Goal: Find specific page/section: Find specific page/section

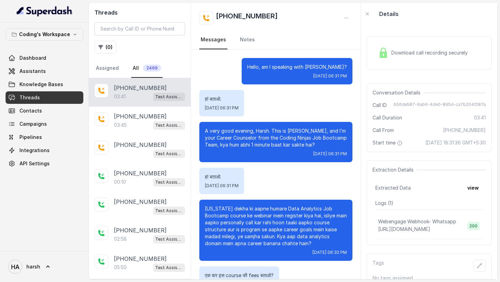
scroll to position [786, 0]
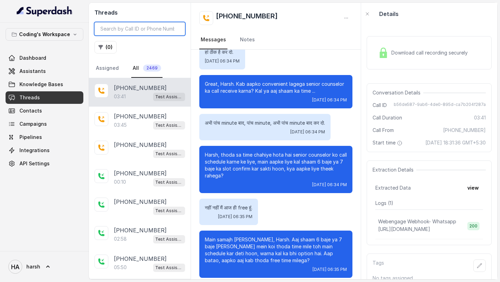
click at [122, 29] on input "search" at bounding box center [139, 28] width 91 height 13
paste input "9823022440"
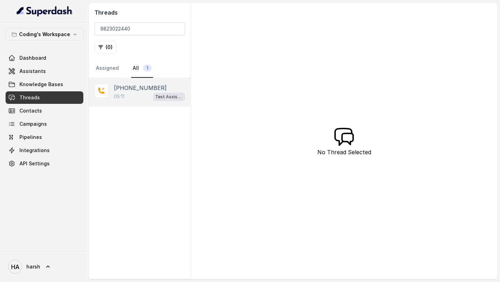
click at [134, 93] on div "05:11 Test Assistant- 2" at bounding box center [149, 96] width 71 height 9
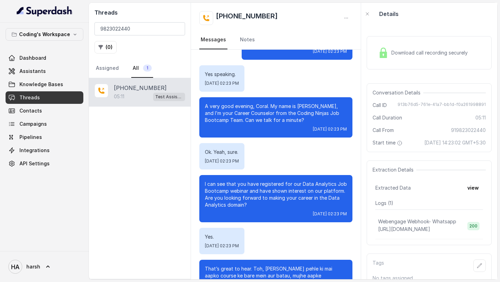
scroll to position [25, 0]
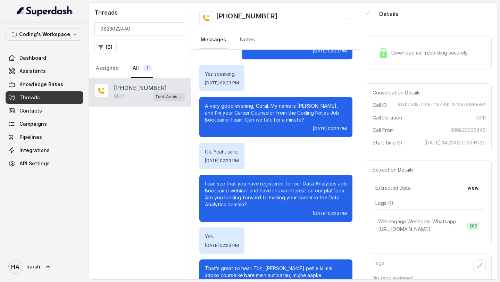
click at [416, 50] on span "Download call recording securely" at bounding box center [431, 52] width 79 height 7
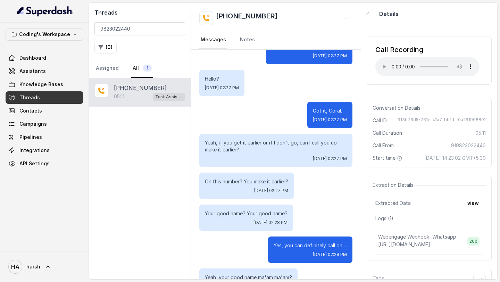
scroll to position [1353, 0]
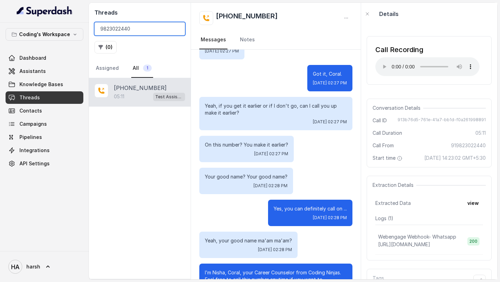
click at [151, 25] on input "9823022440" at bounding box center [139, 28] width 91 height 13
paste input "7304981068"
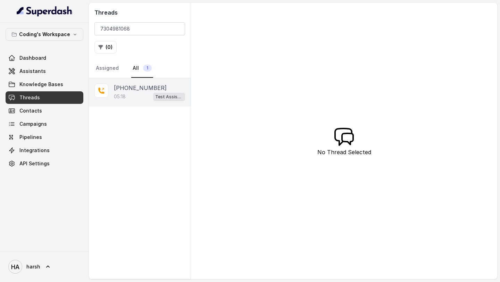
click at [143, 95] on div "05:18 Test Assistant- 2" at bounding box center [149, 96] width 71 height 9
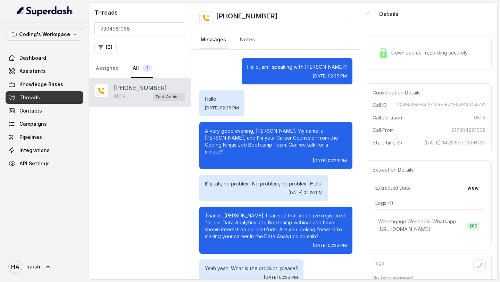
click at [413, 51] on span "Download call recording securely" at bounding box center [431, 52] width 79 height 7
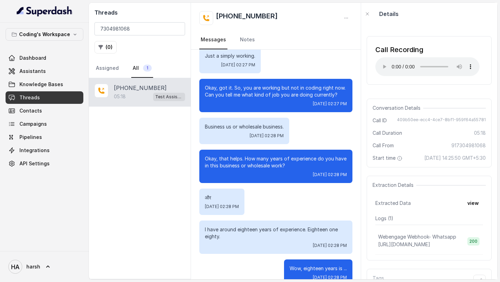
scroll to position [813, 0]
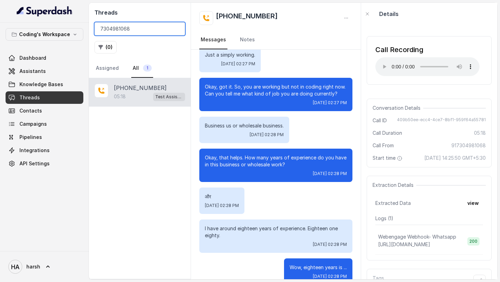
click at [154, 30] on input "7304981068" at bounding box center [139, 28] width 91 height 13
paste input "951537193"
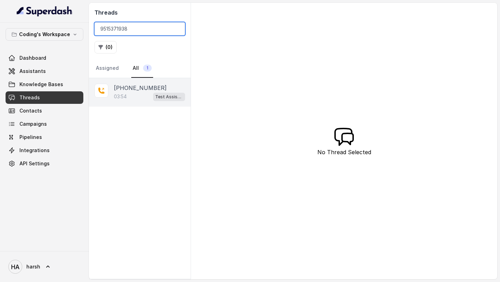
type input "9515371938"
click at [134, 88] on p "[PHONE_NUMBER]" at bounding box center [140, 88] width 53 height 8
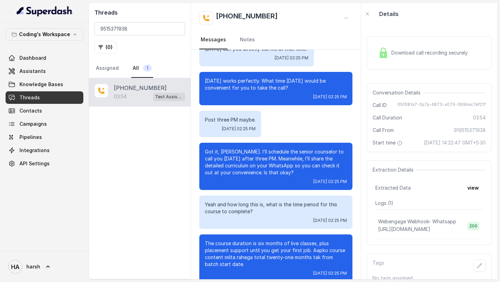
scroll to position [759, 0]
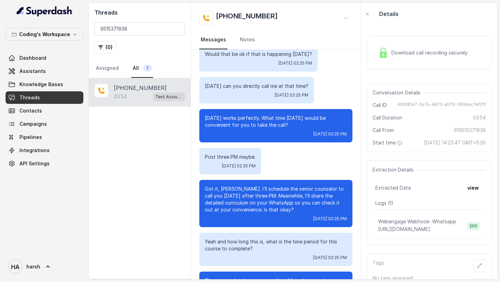
click at [136, 38] on div "Threads 9515371938 ( 0 ) Assigned All 1" at bounding box center [140, 40] width 102 height 75
click at [136, 32] on input "9515371938" at bounding box center [139, 28] width 91 height 13
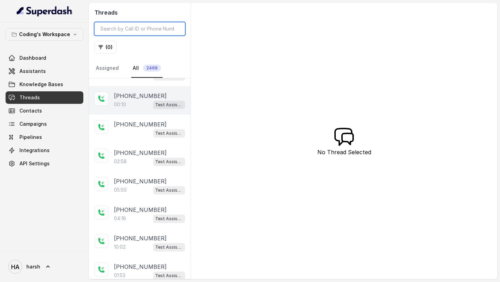
scroll to position [78, 0]
click at [129, 188] on div "05:50 Test Assistant- 2" at bounding box center [149, 189] width 71 height 9
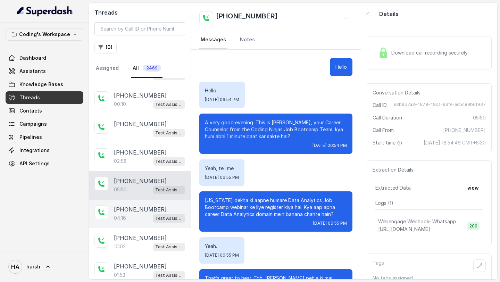
scroll to position [114, 0]
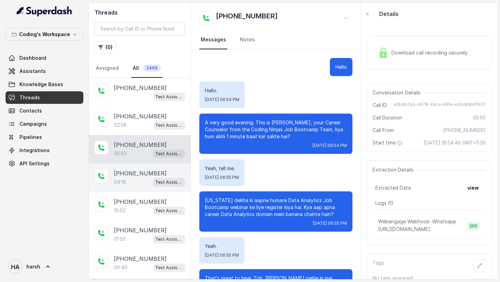
click at [118, 183] on p "04:16" at bounding box center [120, 182] width 12 height 7
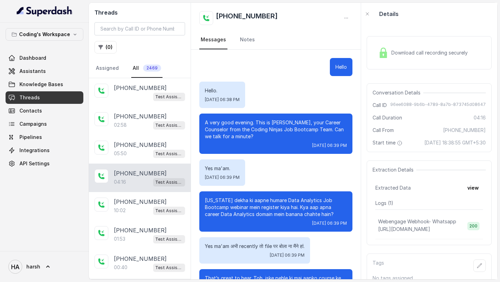
click at [430, 45] on div "Download call recording securely" at bounding box center [423, 53] width 95 height 16
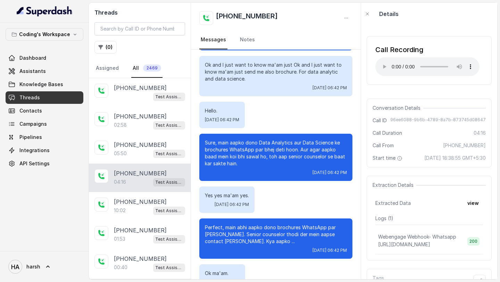
scroll to position [1318, 0]
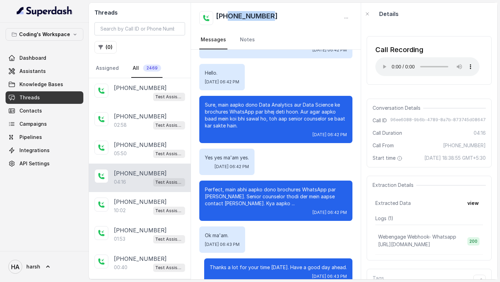
drag, startPoint x: 273, startPoint y: 13, endPoint x: 227, endPoint y: 20, distance: 46.7
click at [227, 20] on div "[PHONE_NUMBER]" at bounding box center [275, 18] width 153 height 14
copy h2 "9834157580"
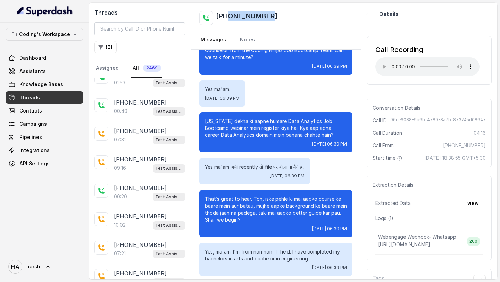
scroll to position [0, 0]
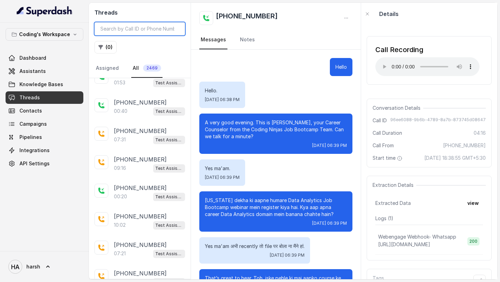
click at [148, 32] on input "search" at bounding box center [139, 28] width 91 height 13
paste input "8816942605"
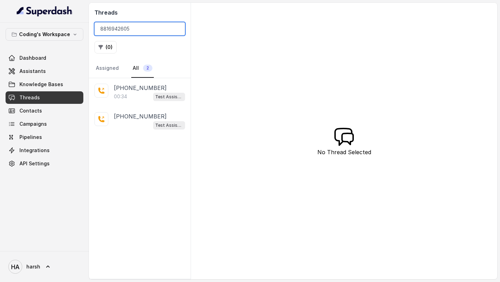
type input "8816942605"
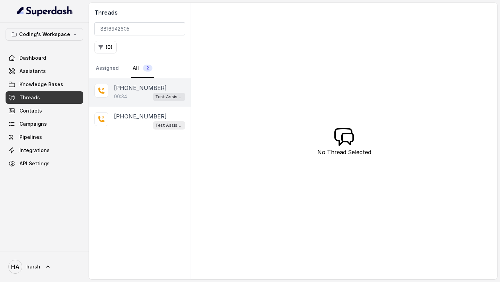
click at [140, 90] on p "[PHONE_NUMBER]" at bounding box center [140, 88] width 53 height 8
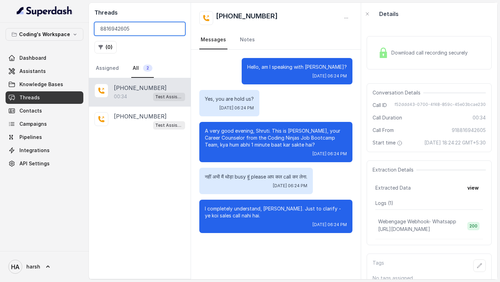
click at [157, 27] on input "8816942605" at bounding box center [139, 28] width 91 height 13
click at [178, 27] on input "8816942605" at bounding box center [139, 28] width 91 height 13
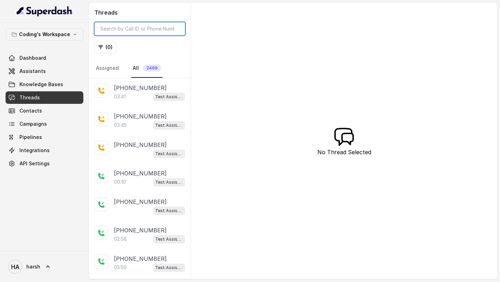
paste input "9830885265"
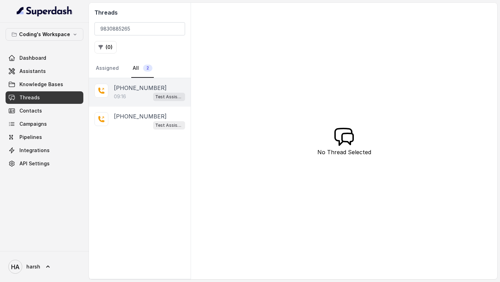
click at [126, 100] on p "09:16" at bounding box center [120, 96] width 12 height 7
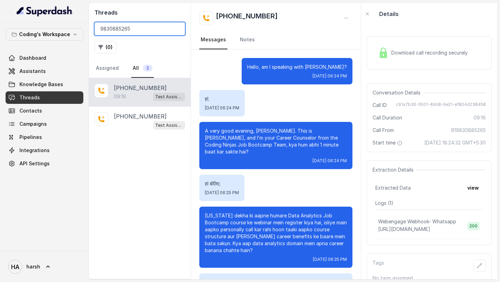
click at [134, 25] on input "9830885265" at bounding box center [139, 28] width 91 height 13
paste input "368855982"
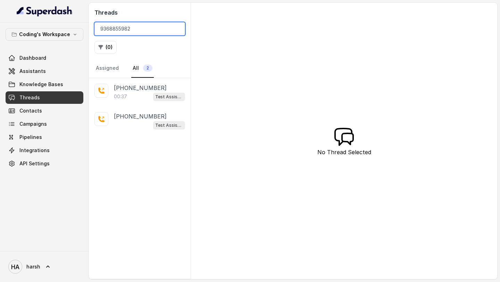
paste input "7010907725"
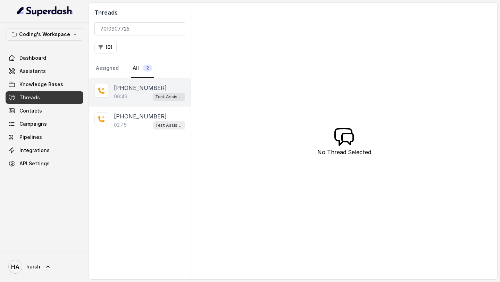
click at [150, 93] on div "06:49 Test Assistant- 2" at bounding box center [149, 96] width 71 height 9
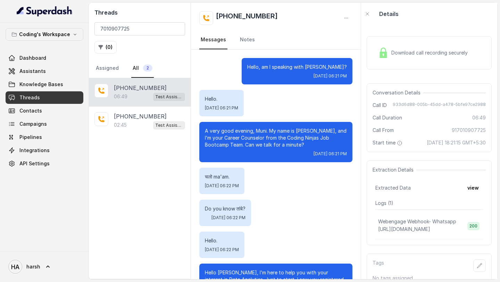
scroll to position [2176, 0]
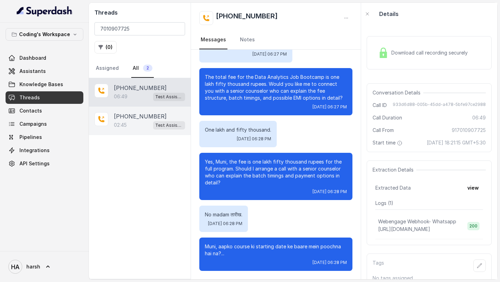
click at [143, 122] on div "02:45 Test Assistant- 2" at bounding box center [149, 125] width 71 height 9
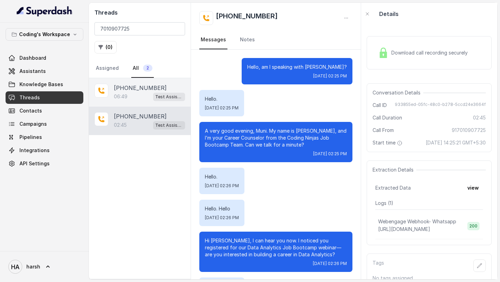
scroll to position [447, 0]
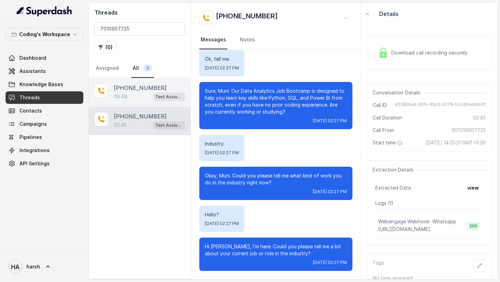
click at [143, 89] on p "[PHONE_NUMBER]" at bounding box center [140, 88] width 53 height 8
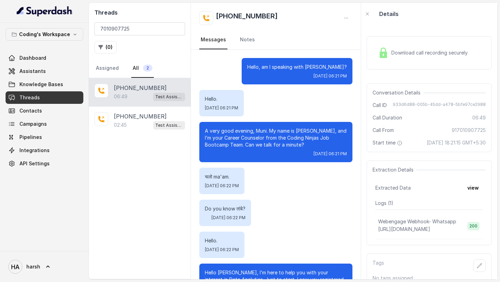
scroll to position [2176, 0]
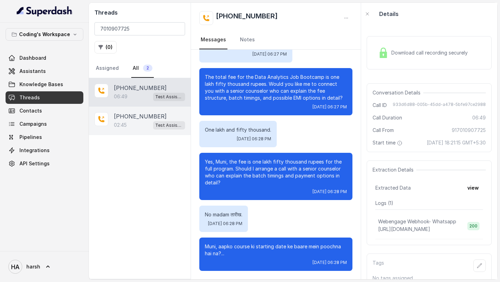
click at [148, 122] on div "02:45 Test Assistant- 2" at bounding box center [149, 125] width 71 height 9
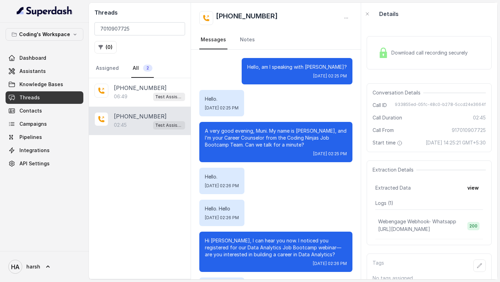
scroll to position [447, 0]
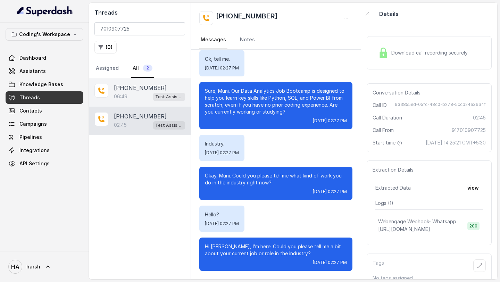
click at [140, 92] on div "06:49 Test Assistant- 2" at bounding box center [149, 96] width 71 height 9
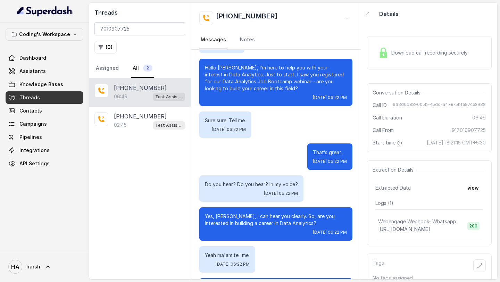
scroll to position [210, 0]
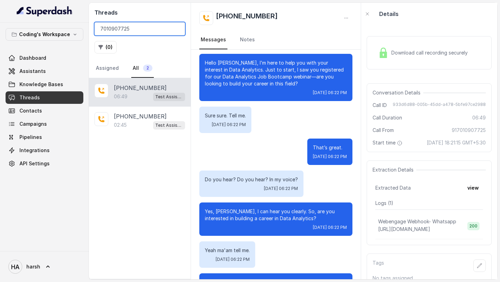
click at [162, 28] on input "7010907725" at bounding box center [139, 28] width 91 height 13
paste input "9106611736"
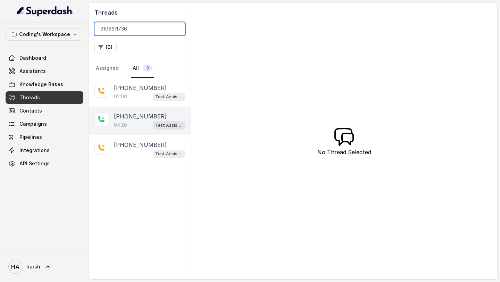
type input "9106611736"
click at [132, 127] on div "04:20 Test Assistant- 2" at bounding box center [149, 125] width 71 height 9
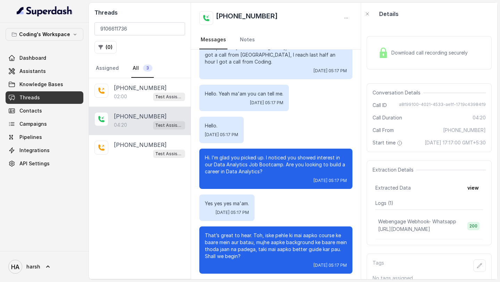
scroll to position [26, 0]
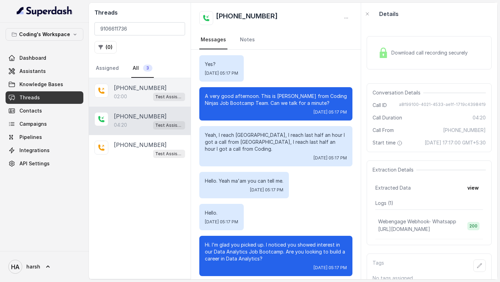
click at [133, 84] on p "[PHONE_NUMBER]" at bounding box center [140, 88] width 53 height 8
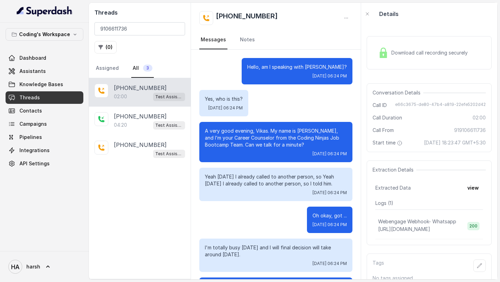
scroll to position [414, 0]
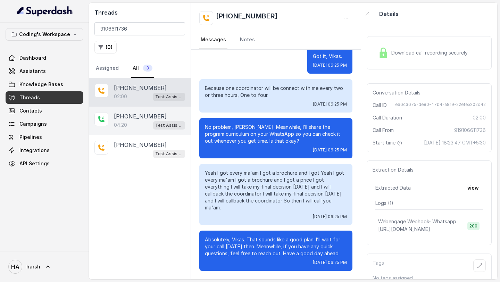
click at [140, 126] on div "04:20 Test Assistant- 2" at bounding box center [149, 125] width 71 height 9
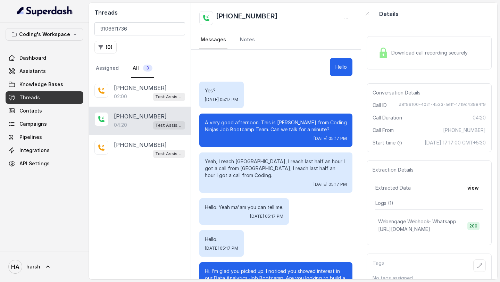
scroll to position [1293, 0]
